Goal: Task Accomplishment & Management: Manage account settings

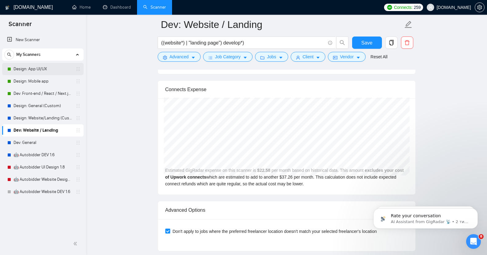
click at [35, 69] on link "Design: App UI/UX" at bounding box center [43, 69] width 58 height 12
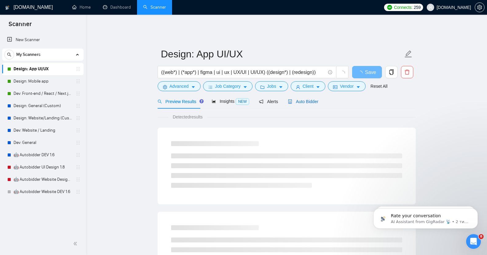
click at [309, 99] on span "Auto Bidder" at bounding box center [303, 101] width 30 height 5
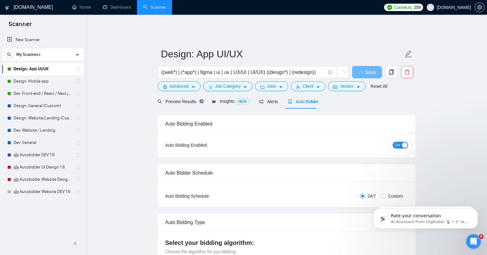
checkbox input "true"
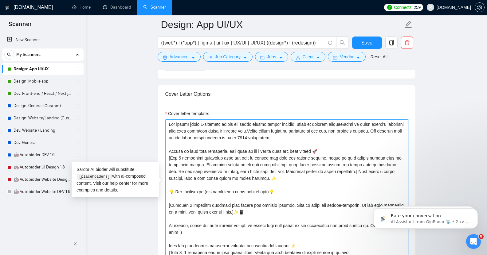
drag, startPoint x: 190, startPoint y: 121, endPoint x: 304, endPoint y: 135, distance: 114.9
click at [304, 135] on textarea "Cover letter template:" at bounding box center [286, 189] width 243 height 138
click at [275, 125] on textarea "Cover letter template:" at bounding box center [286, 189] width 243 height 138
drag, startPoint x: 191, startPoint y: 120, endPoint x: 325, endPoint y: 124, distance: 133.4
click at [315, 121] on textarea "Cover letter template:" at bounding box center [286, 189] width 243 height 138
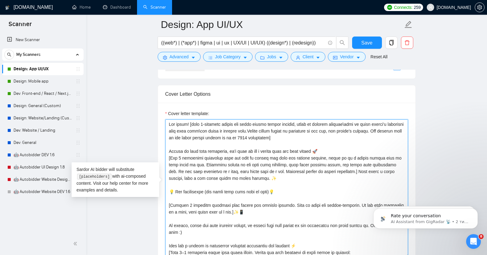
drag, startPoint x: 356, startPoint y: 127, endPoint x: 378, endPoint y: 130, distance: 22.4
click at [378, 130] on textarea "Cover letter template:" at bounding box center [286, 189] width 243 height 138
click at [380, 130] on textarea "Cover letter template:" at bounding box center [286, 189] width 243 height 138
click at [191, 120] on textarea "Cover letter template:" at bounding box center [286, 189] width 243 height 138
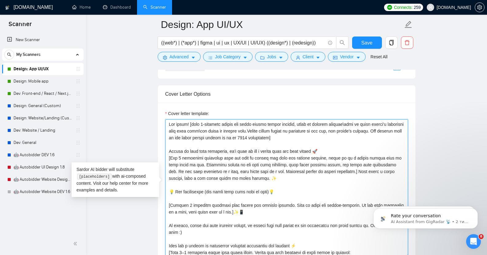
drag, startPoint x: 191, startPoint y: 120, endPoint x: 399, endPoint y: 127, distance: 208.8
click at [399, 127] on textarea "Cover letter template:" at bounding box center [286, 189] width 243 height 138
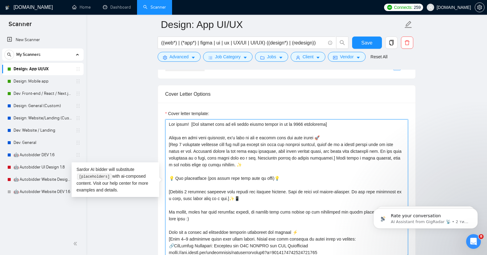
paste textarea "Your project instantly sparked a few ideas on my end"
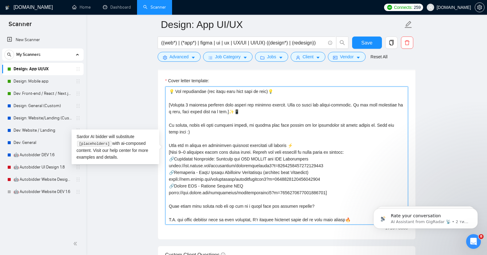
scroll to position [691, 0]
drag, startPoint x: 349, startPoint y: 203, endPoint x: 356, endPoint y: 203, distance: 6.5
click at [356, 203] on textarea "Cover letter template:" at bounding box center [286, 155] width 243 height 138
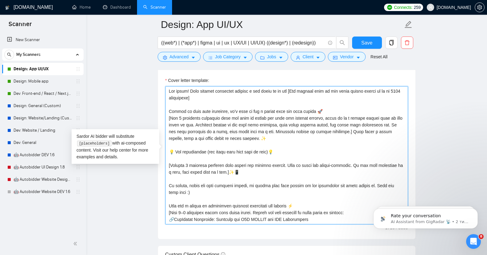
click at [290, 87] on textarea "Cover letter template:" at bounding box center [286, 155] width 243 height 138
paste textarea "🔥"
click at [297, 88] on textarea "Cover letter template:" at bounding box center [286, 155] width 243 height 138
click at [255, 135] on textarea "Cover letter template:" at bounding box center [286, 155] width 243 height 138
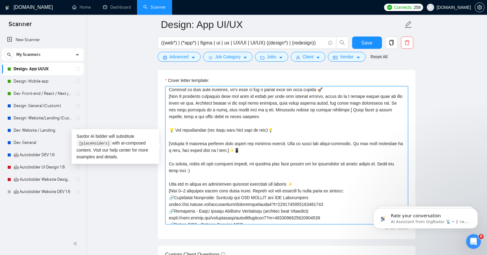
scroll to position [22, 0]
click at [236, 146] on textarea "Cover letter template:" at bounding box center [286, 155] width 243 height 138
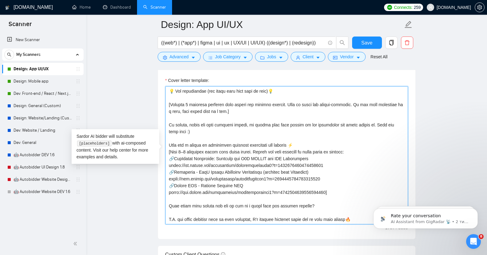
scroll to position [0, 0]
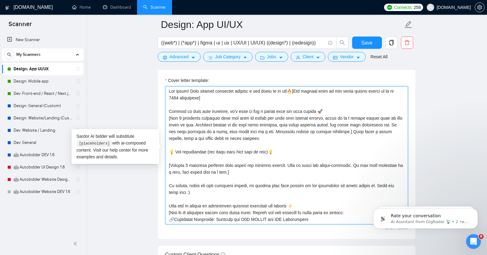
drag, startPoint x: 202, startPoint y: 94, endPoint x: 160, endPoint y: 87, distance: 42.5
click at [160, 87] on div "Cover letter template:" at bounding box center [287, 155] width 258 height 170
type textarea "Lor ipsum! Dolo sitamet consectet adipisc e sed doeiu te in utl🔥[Etd magnaal en…"
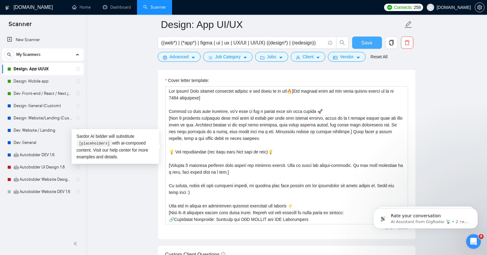
click at [368, 41] on span "Save" at bounding box center [366, 43] width 11 height 8
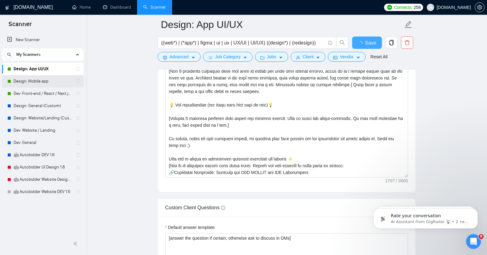
checkbox input "true"
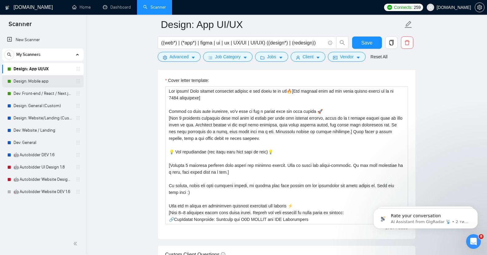
click at [43, 80] on link "Design: Mobile app" at bounding box center [43, 81] width 58 height 12
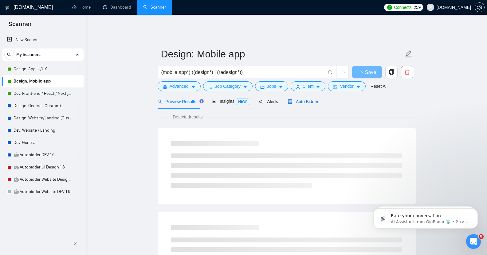
click at [304, 99] on span "Auto Bidder" at bounding box center [303, 101] width 30 height 5
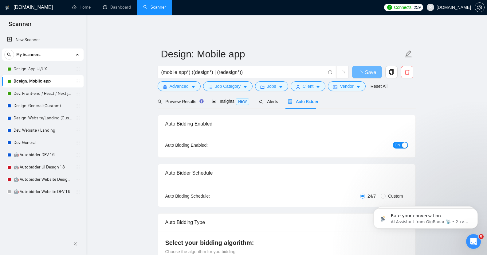
checkbox input "true"
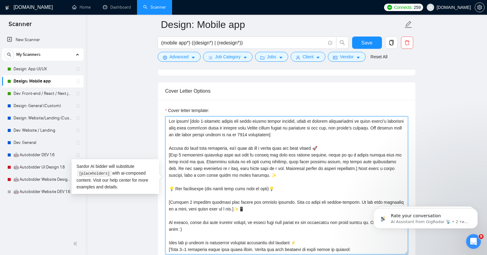
drag, startPoint x: 168, startPoint y: 117, endPoint x: 308, endPoint y: 133, distance: 140.8
click at [308, 133] on textarea "Cover letter template:" at bounding box center [286, 185] width 243 height 138
paste textarea "Your project instantly sparked a few ideas on my end🔥["
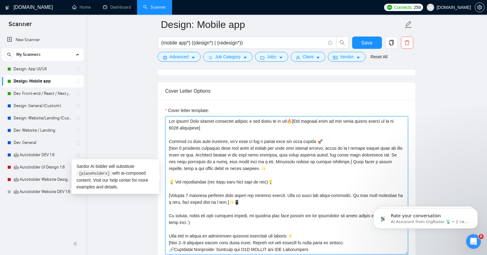
click at [259, 166] on textarea "Cover letter template:" at bounding box center [286, 185] width 243 height 138
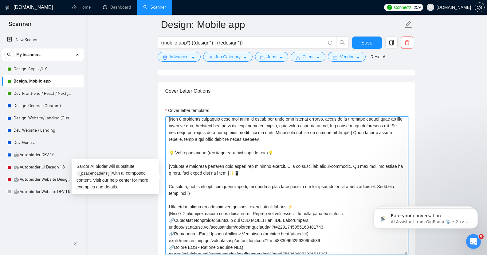
click at [241, 168] on textarea "Cover letter template:" at bounding box center [286, 185] width 243 height 138
click at [186, 190] on textarea "Cover letter template:" at bounding box center [286, 185] width 243 height 138
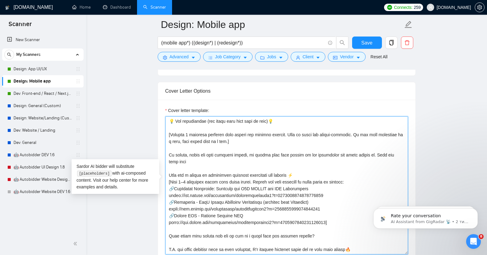
scroll to position [74, 0]
type textarea "Lor ipsum! Dolo sitamet consectet adipisc e sed doeiu te in utl🔥[Etd magnaal en…"
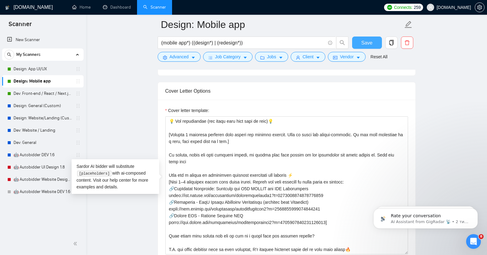
click at [367, 43] on span "Save" at bounding box center [366, 43] width 11 height 8
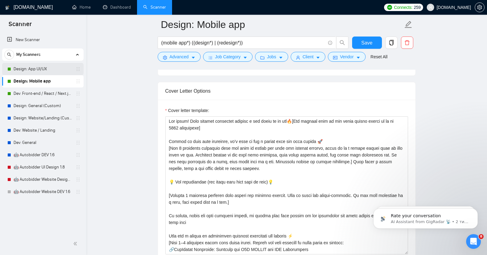
click at [53, 69] on link "Design: App UI/UX" at bounding box center [43, 69] width 58 height 12
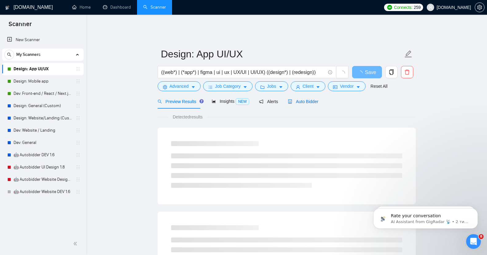
click at [305, 99] on span "Auto Bidder" at bounding box center [303, 101] width 30 height 5
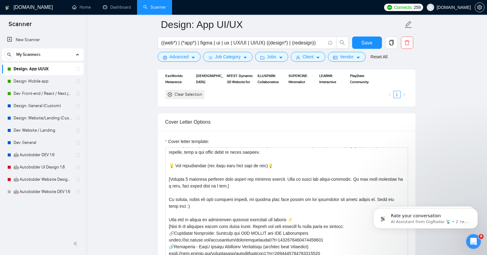
scroll to position [48, 0]
click at [183, 201] on textarea "Cover letter template:" at bounding box center [286, 217] width 243 height 138
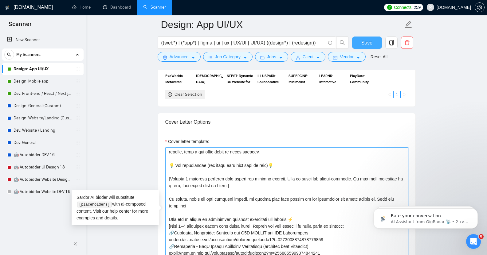
type textarea "Lor ipsum! Dolo sitamet consectet adipisc e sed doeiu te in utl🔥[Etd magnaal en…"
click at [362, 41] on span "Save" at bounding box center [366, 43] width 11 height 8
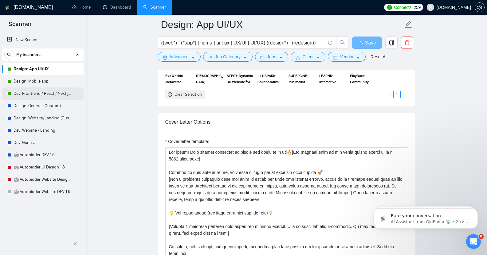
click at [46, 92] on link "Dev: Front-end / React / Next.js / WebGL / GSAP" at bounding box center [43, 94] width 58 height 12
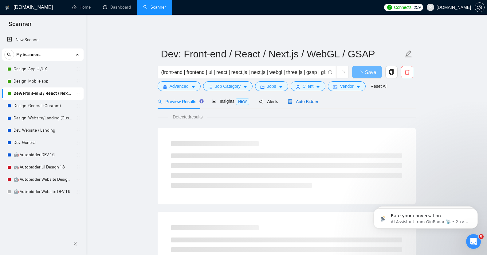
click at [303, 100] on span "Auto Bidder" at bounding box center [303, 101] width 30 height 5
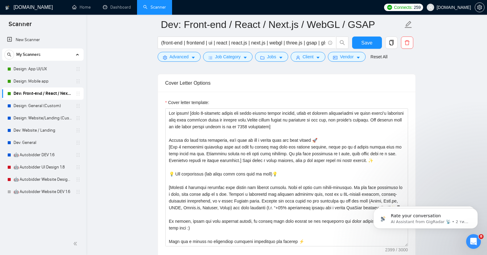
scroll to position [650, 0]
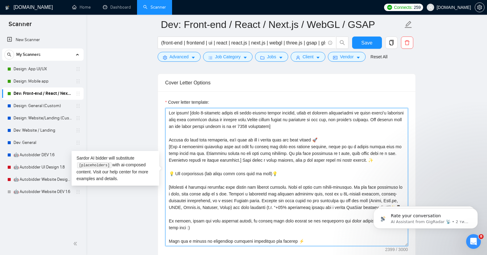
drag, startPoint x: 299, startPoint y: 124, endPoint x: 165, endPoint y: 106, distance: 134.5
click at [165, 108] on textarea "Cover letter template:" at bounding box center [286, 177] width 243 height 138
paste textarea "Your project instantly sparked a few ideas on my end🔥["
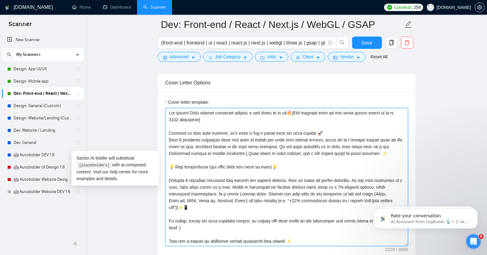
click at [379, 149] on textarea "Cover letter template:" at bounding box center [286, 177] width 243 height 138
click at [383, 150] on textarea "Cover letter template:" at bounding box center [286, 177] width 243 height 138
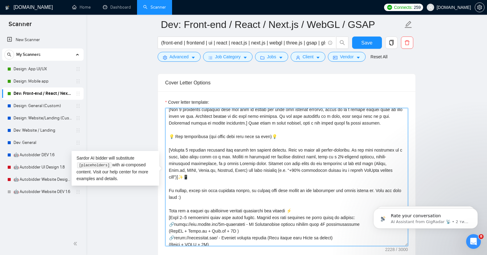
scroll to position [31, 0]
click at [390, 167] on textarea "Cover letter template:" at bounding box center [286, 177] width 243 height 138
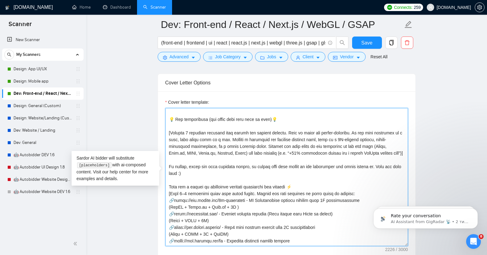
scroll to position [45, 0]
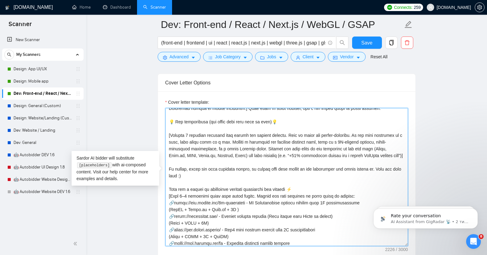
click at [182, 172] on textarea "Cover letter template:" at bounding box center [286, 177] width 243 height 138
type textarea "Lor ipsum! Dolo sitamet consectet adipisc e sed doeiu te in utl🔥[Etd magnaal en…"
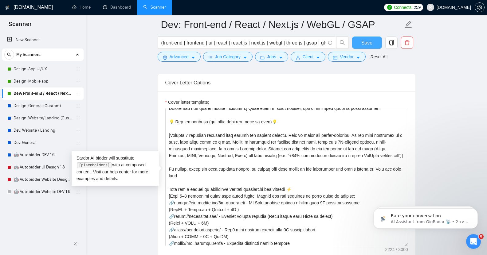
click at [366, 43] on span "Save" at bounding box center [366, 43] width 11 height 8
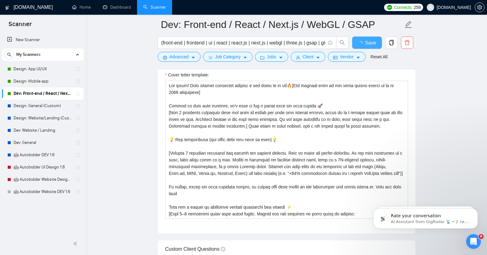
checkbox input "true"
